Goal: Transaction & Acquisition: Purchase product/service

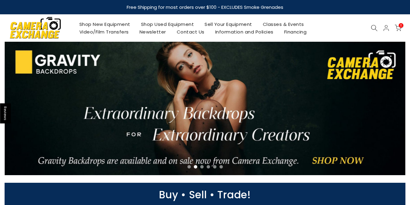
click at [172, 25] on link "Shop Used Equipment" at bounding box center [168, 24] width 64 height 8
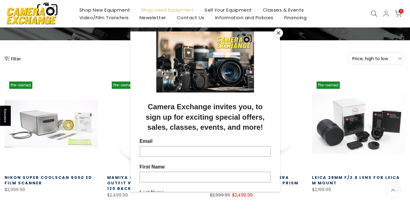
click at [275, 32] on button "Close" at bounding box center [278, 32] width 9 height 9
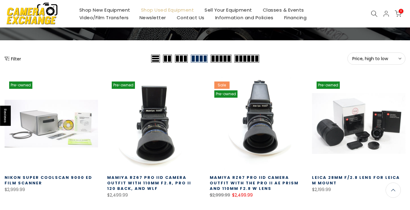
scroll to position [92, 0]
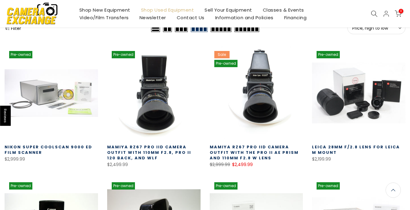
click at [187, 18] on link "Contact Us" at bounding box center [190, 18] width 38 height 8
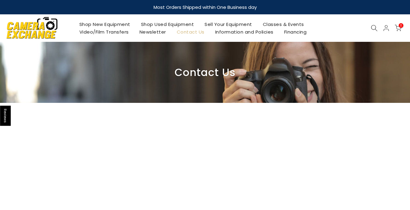
click at [167, 24] on link "Shop Used Equipment" at bounding box center [168, 24] width 64 height 8
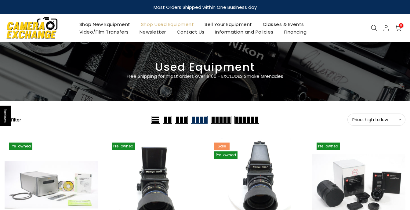
click at [373, 26] on icon at bounding box center [374, 28] width 7 height 7
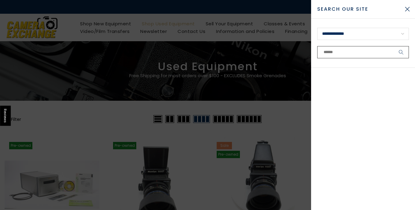
click at [323, 53] on input "text" at bounding box center [363, 52] width 92 height 12
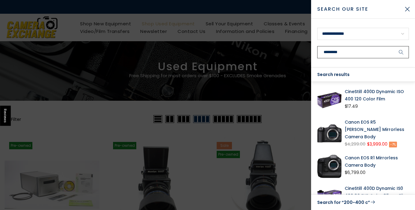
drag, startPoint x: 341, startPoint y: 52, endPoint x: 346, endPoint y: 50, distance: 6.0
click at [346, 50] on input "*********" at bounding box center [363, 52] width 92 height 12
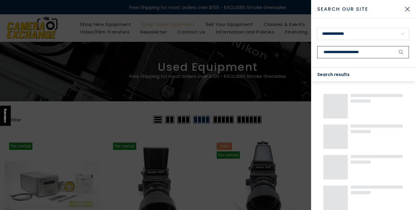
type input "**********"
click at [393, 46] on button "submit" at bounding box center [400, 52] width 15 height 12
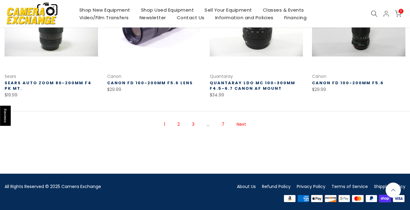
scroll to position [427, 0]
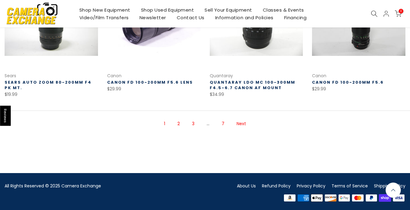
click at [238, 125] on link "Next" at bounding box center [242, 123] width 16 height 11
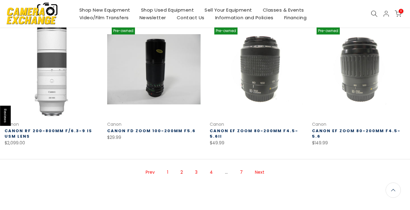
scroll to position [404, 0]
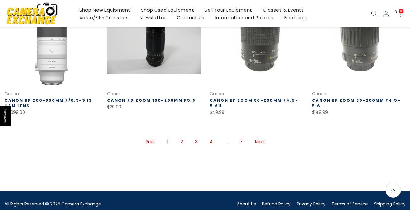
click at [259, 143] on link "Next" at bounding box center [260, 141] width 16 height 11
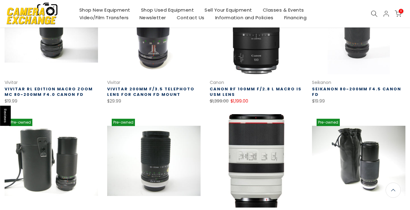
scroll to position [312, 0]
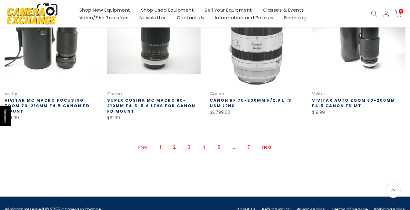
click at [267, 142] on link "Next" at bounding box center [267, 147] width 16 height 11
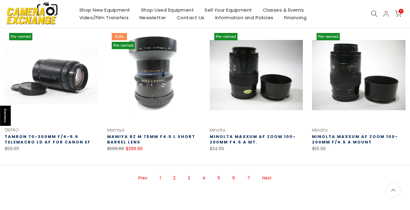
scroll to position [373, 0]
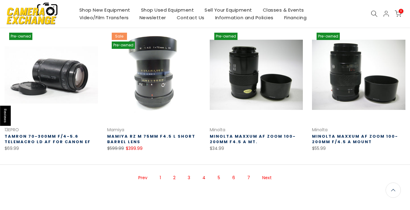
click at [267, 176] on link "Next" at bounding box center [267, 178] width 16 height 11
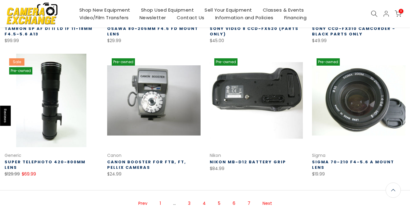
scroll to position [403, 0]
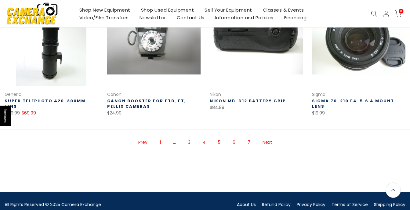
click at [268, 143] on link "Next" at bounding box center [268, 142] width 16 height 11
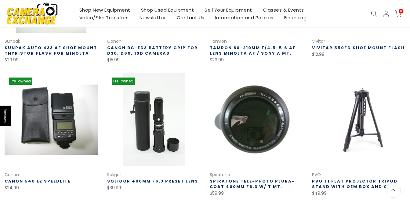
scroll to position [190, 0]
